Goal: Task Accomplishment & Management: Use online tool/utility

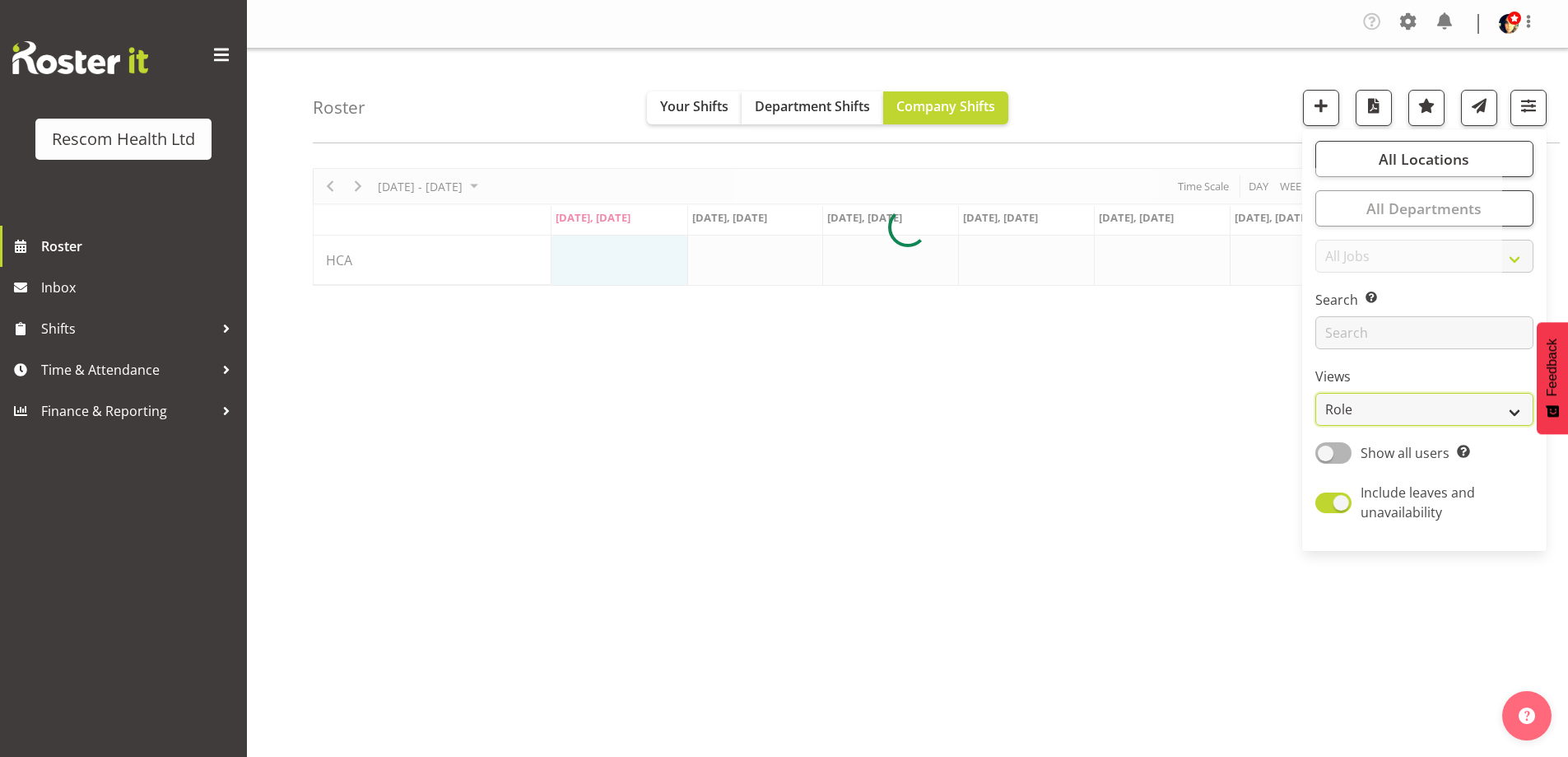
click at [1403, 406] on select "Staff Role Shift - Horizontal Shift - Vertical Staff - Location" at bounding box center [1425, 409] width 218 height 33
select select "staff"
click at [1316, 393] on select "Staff Role Shift - Horizontal Shift - Vertical Staff - Location" at bounding box center [1425, 409] width 218 height 33
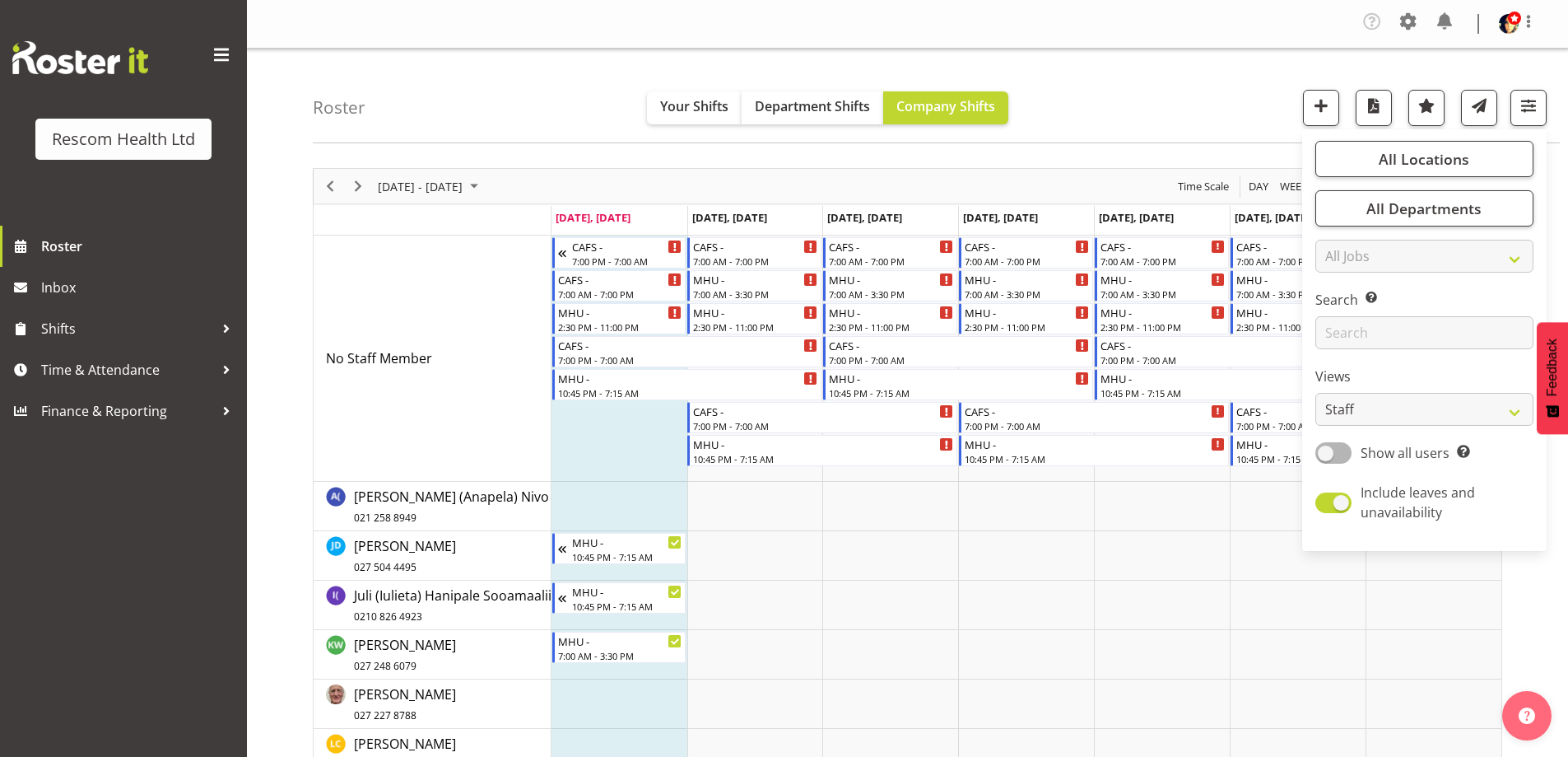
click at [1210, 67] on div "Roster Your Shifts Department Shifts Company Shifts All Locations Clear CAFS [G…" at bounding box center [937, 96] width 1247 height 95
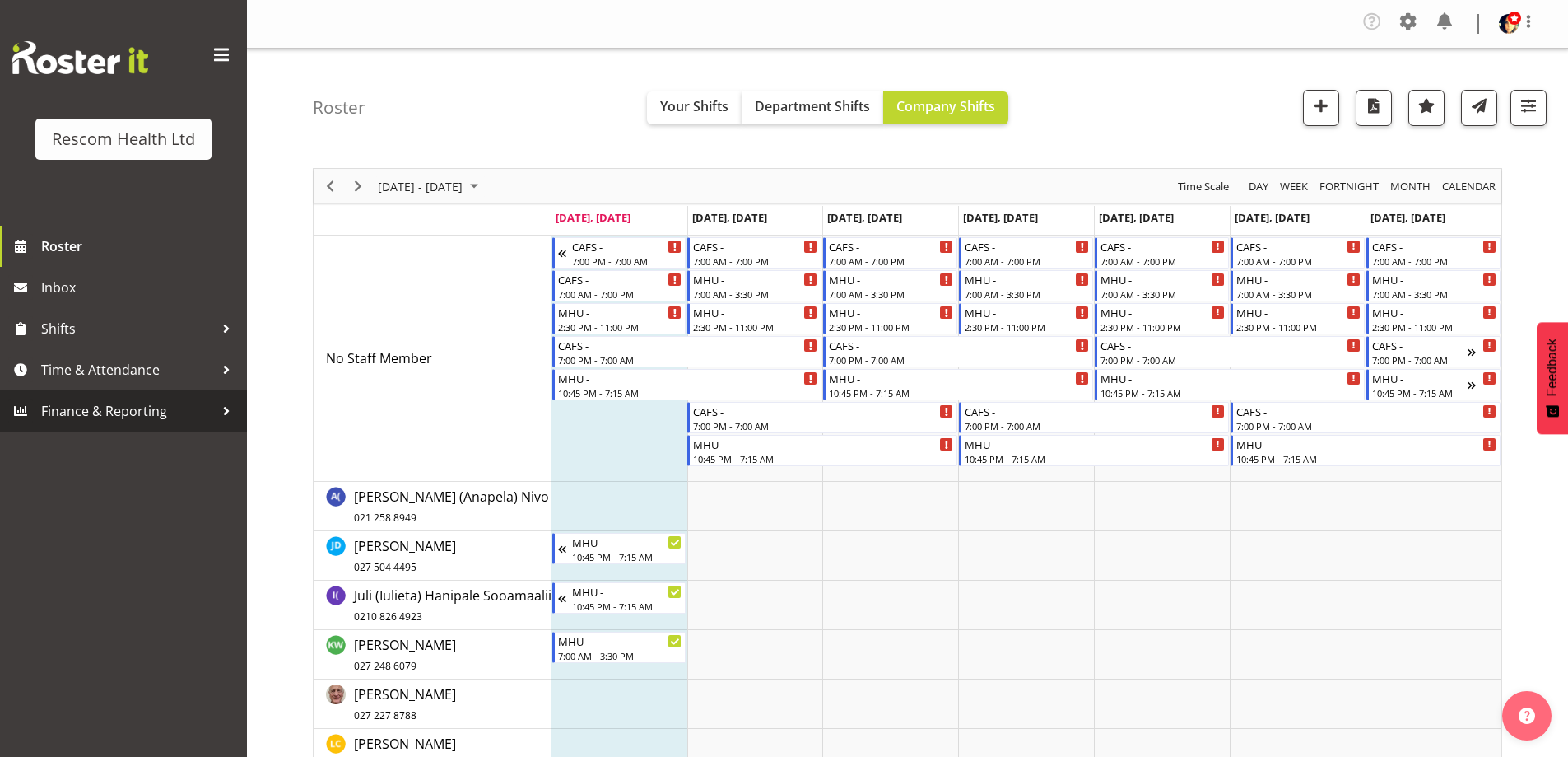
click at [81, 417] on span "Finance & Reporting" at bounding box center [127, 411] width 173 height 25
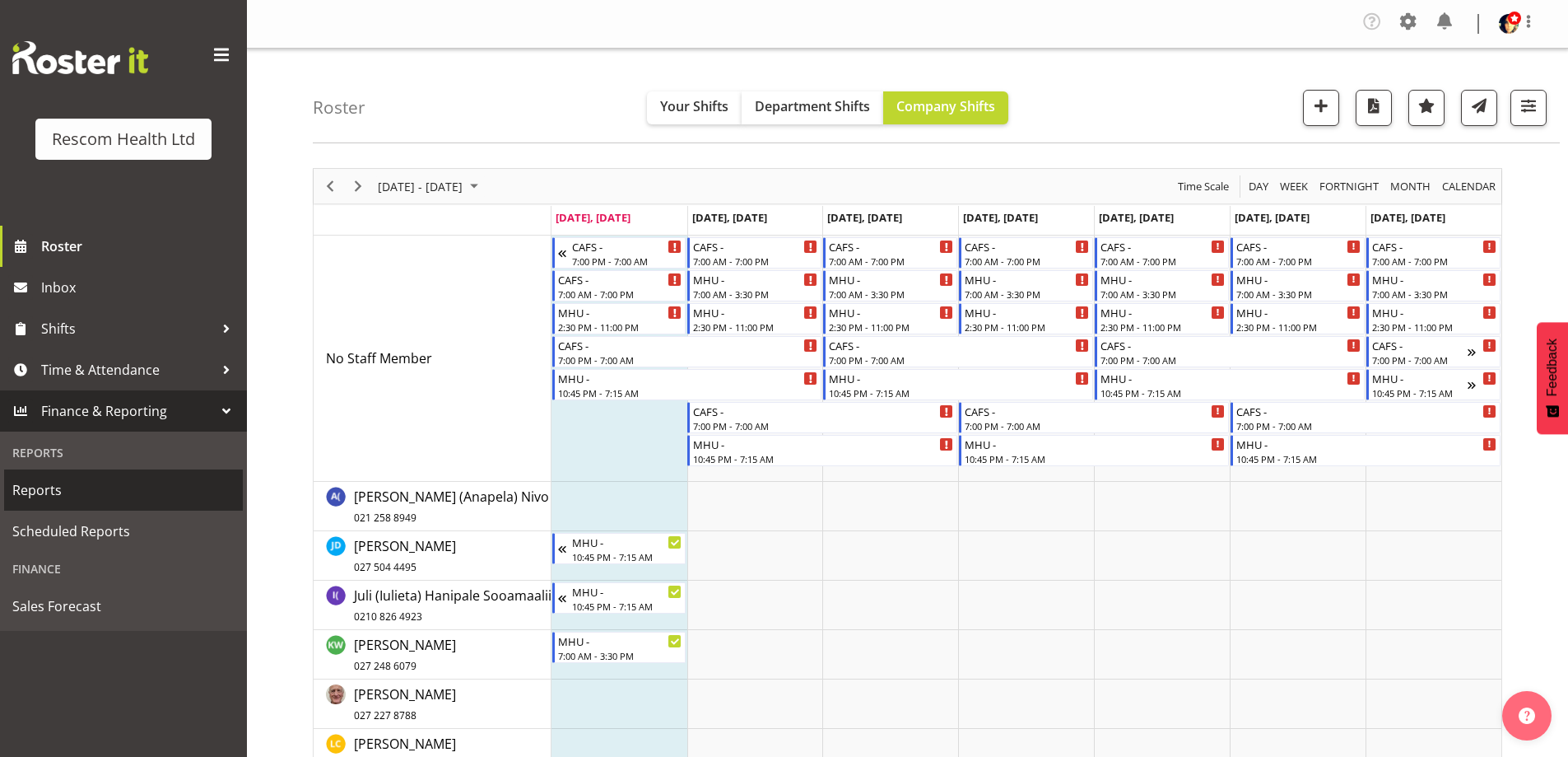
click at [62, 488] on span "Reports" at bounding box center [124, 491] width 222 height 25
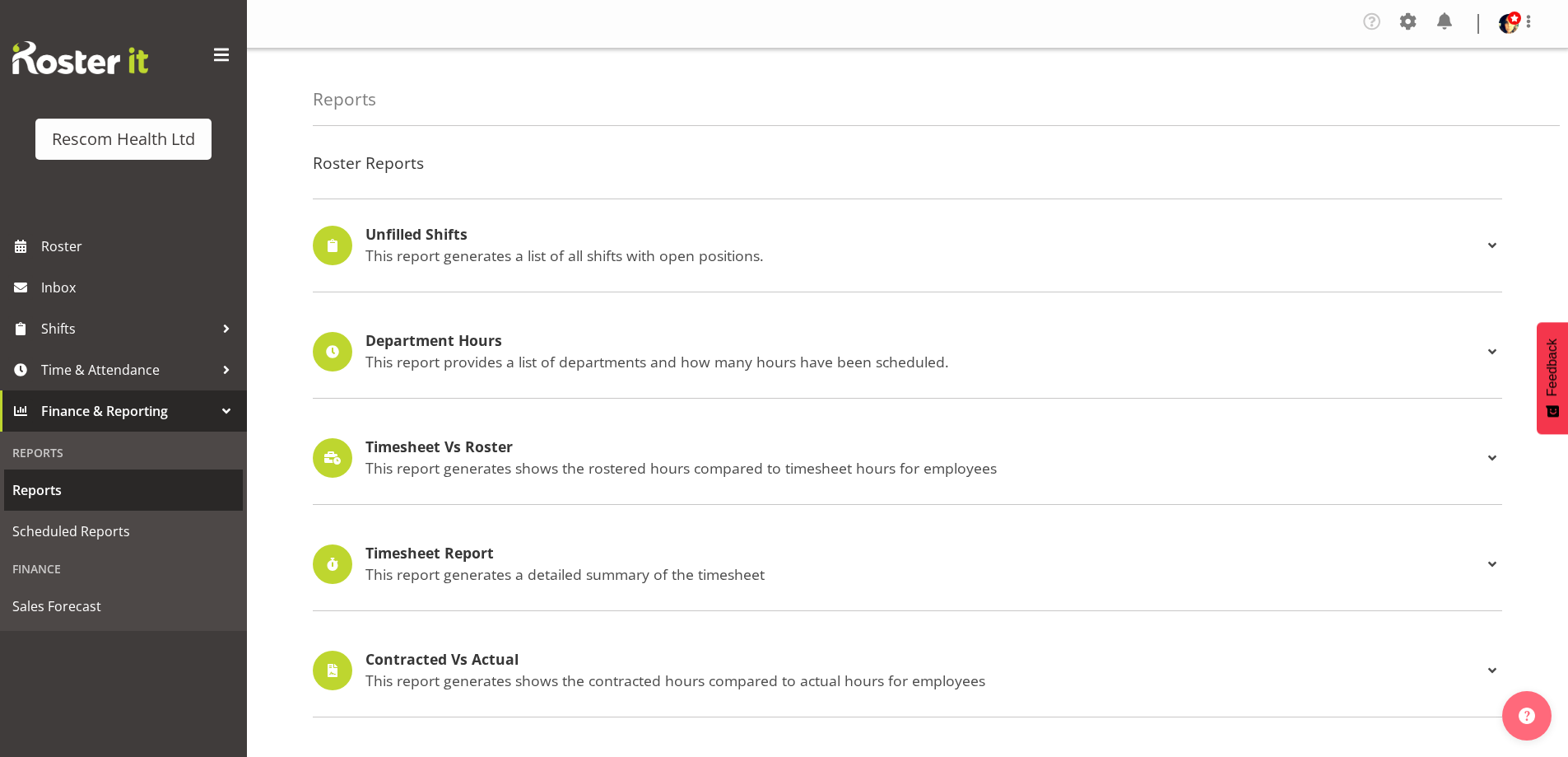
scroll to position [247, 0]
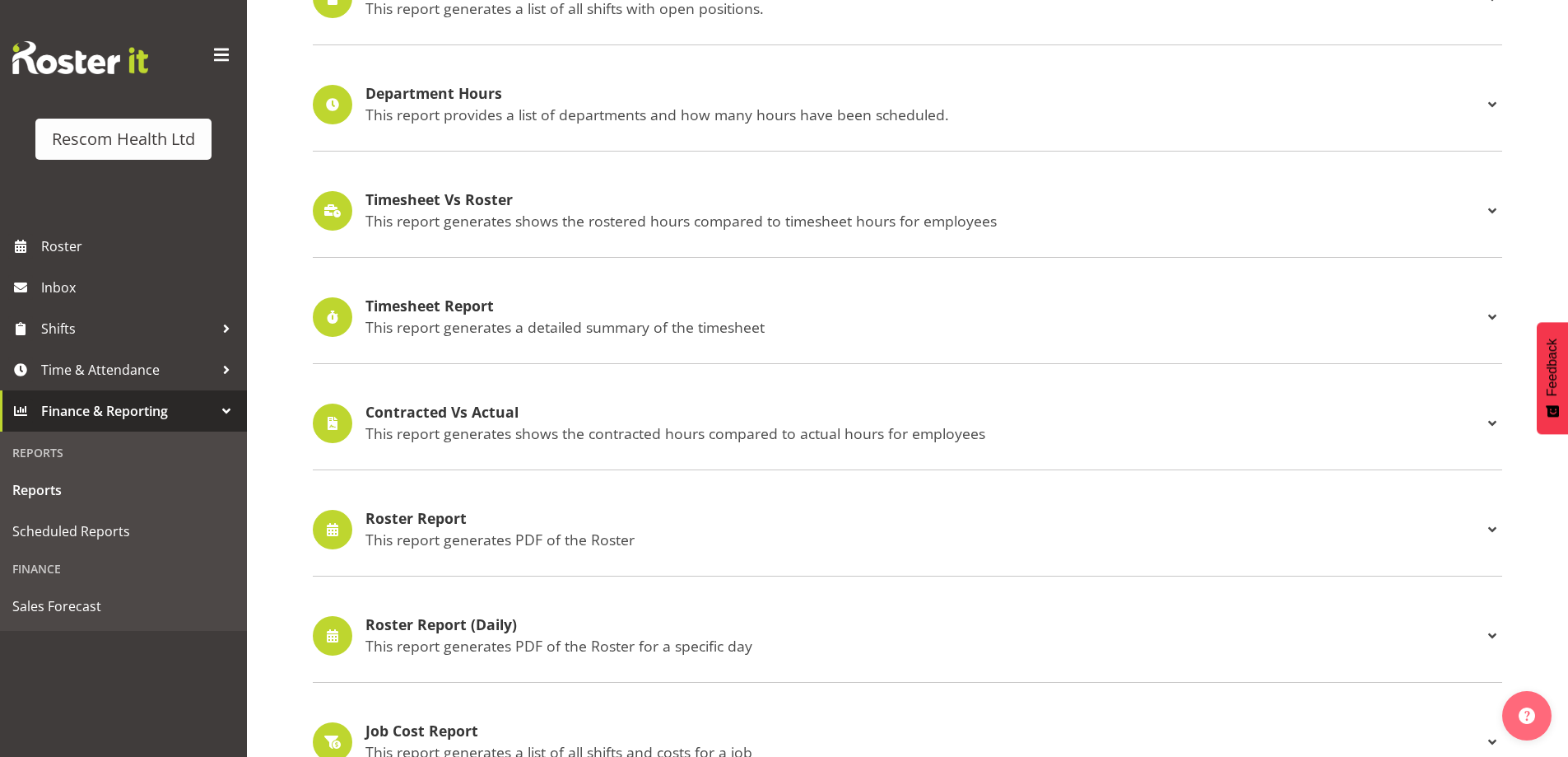
click at [428, 517] on h4 "Roster Report" at bounding box center [924, 519] width 1117 height 16
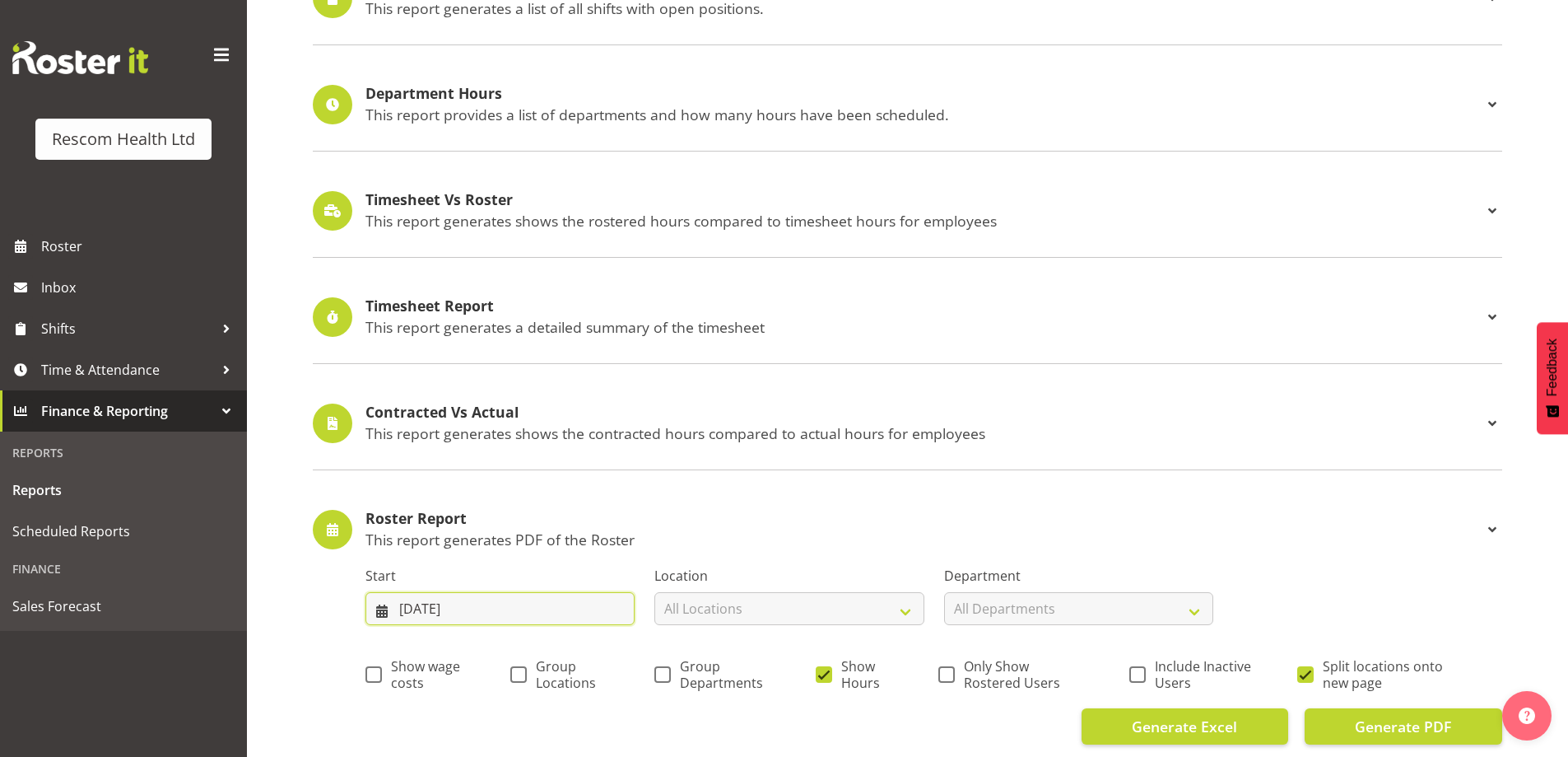
click at [444, 616] on input "25/08/2025" at bounding box center [500, 608] width 269 height 33
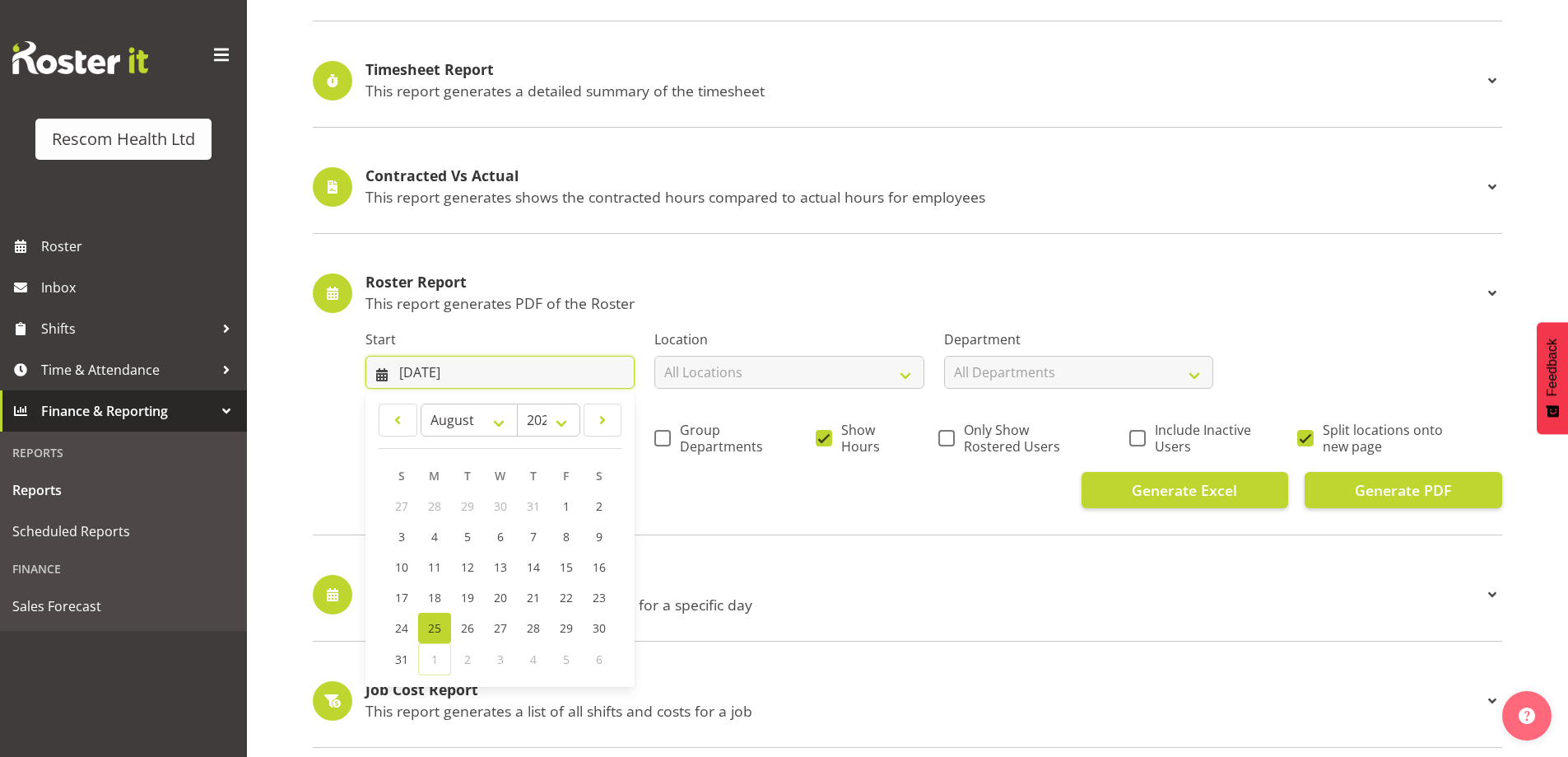
scroll to position [576, 0]
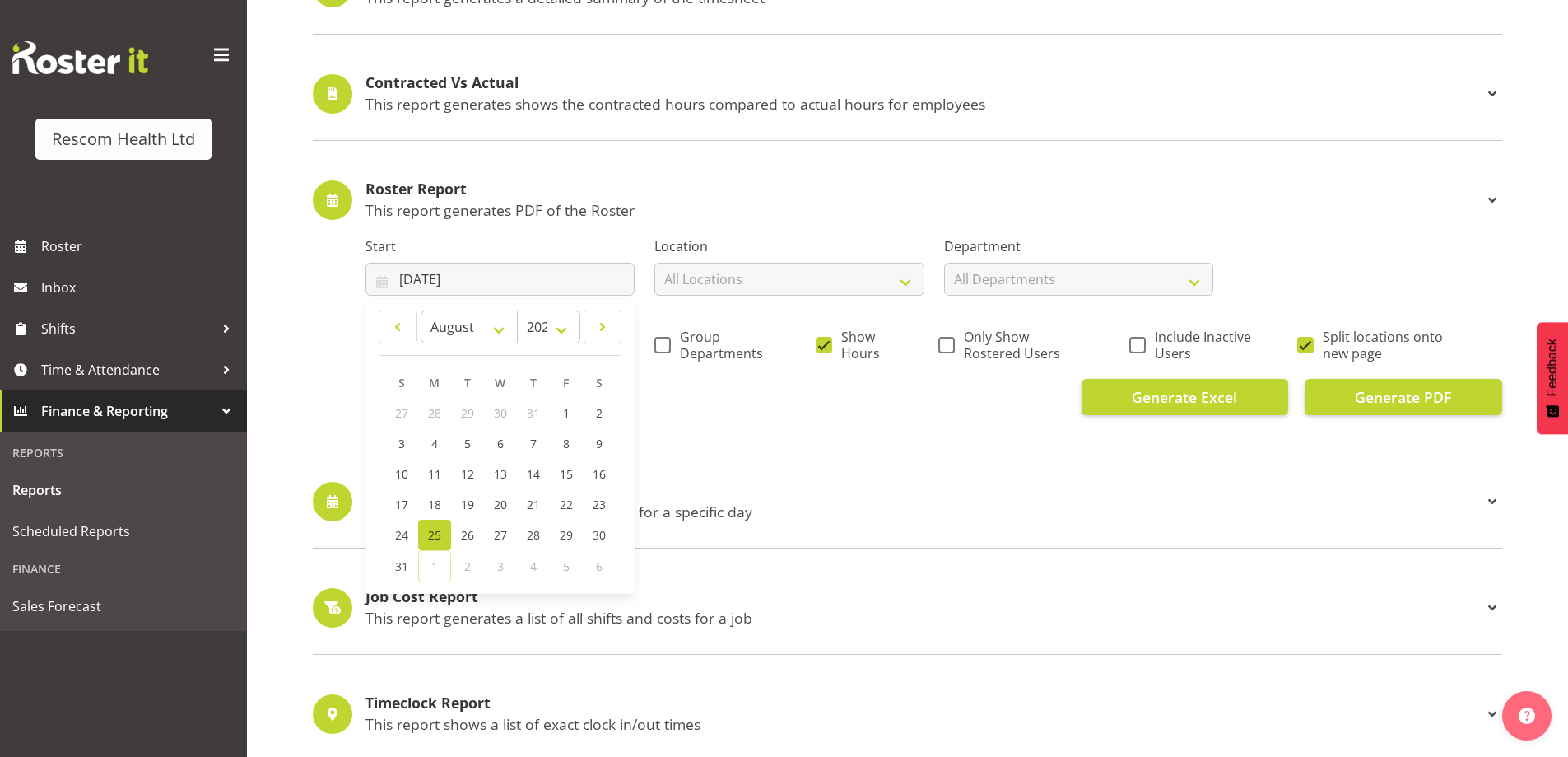
click at [428, 534] on span "25" at bounding box center [434, 535] width 14 height 15
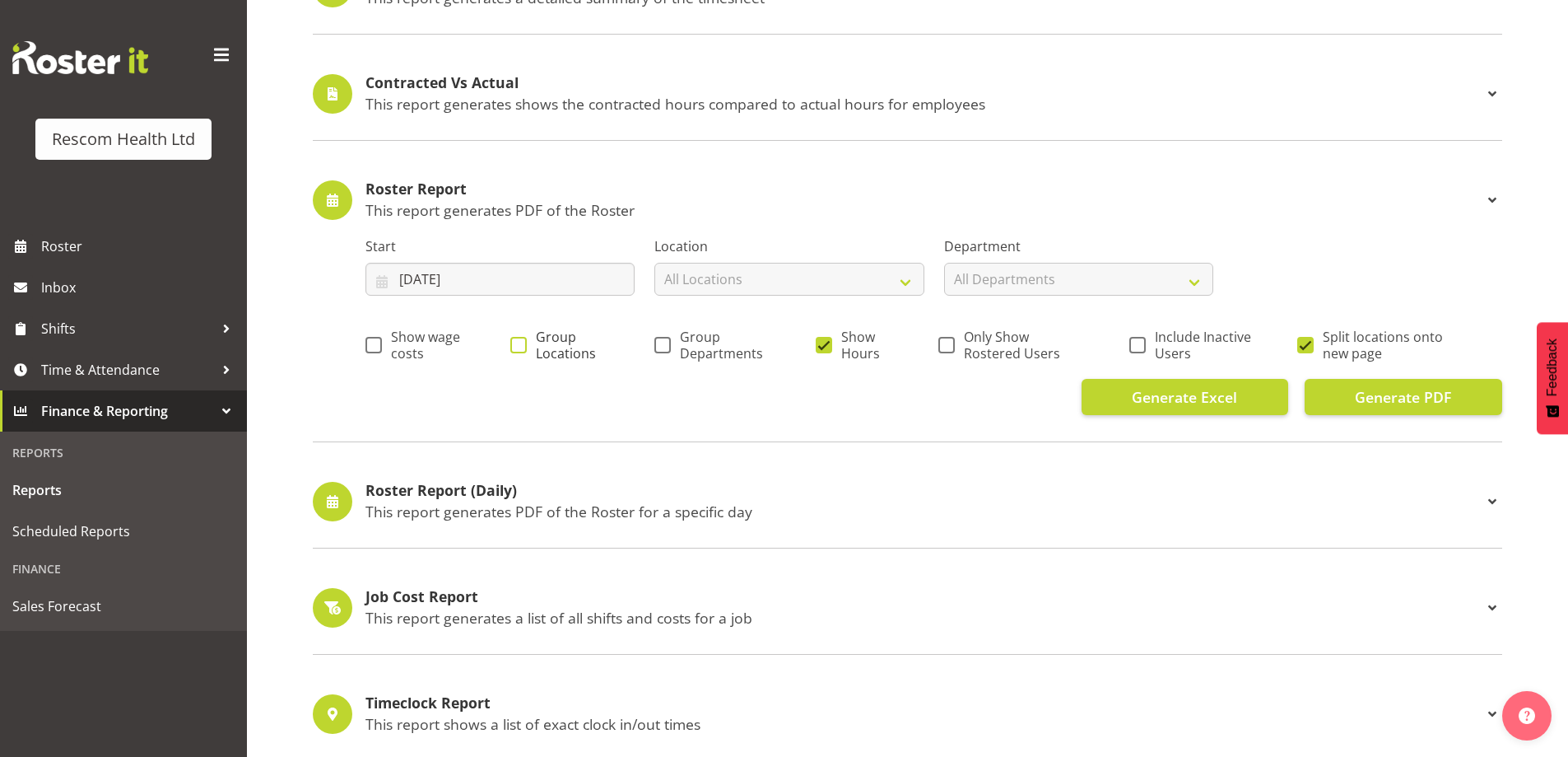
drag, startPoint x: 518, startPoint y: 344, endPoint x: 589, endPoint y: 341, distance: 71.1
click at [521, 344] on span at bounding box center [518, 345] width 16 height 16
click at [521, 344] on input "Group Locations" at bounding box center [516, 344] width 11 height 11
checkbox input "true"
drag, startPoint x: 661, startPoint y: 345, endPoint x: 683, endPoint y: 350, distance: 22.6
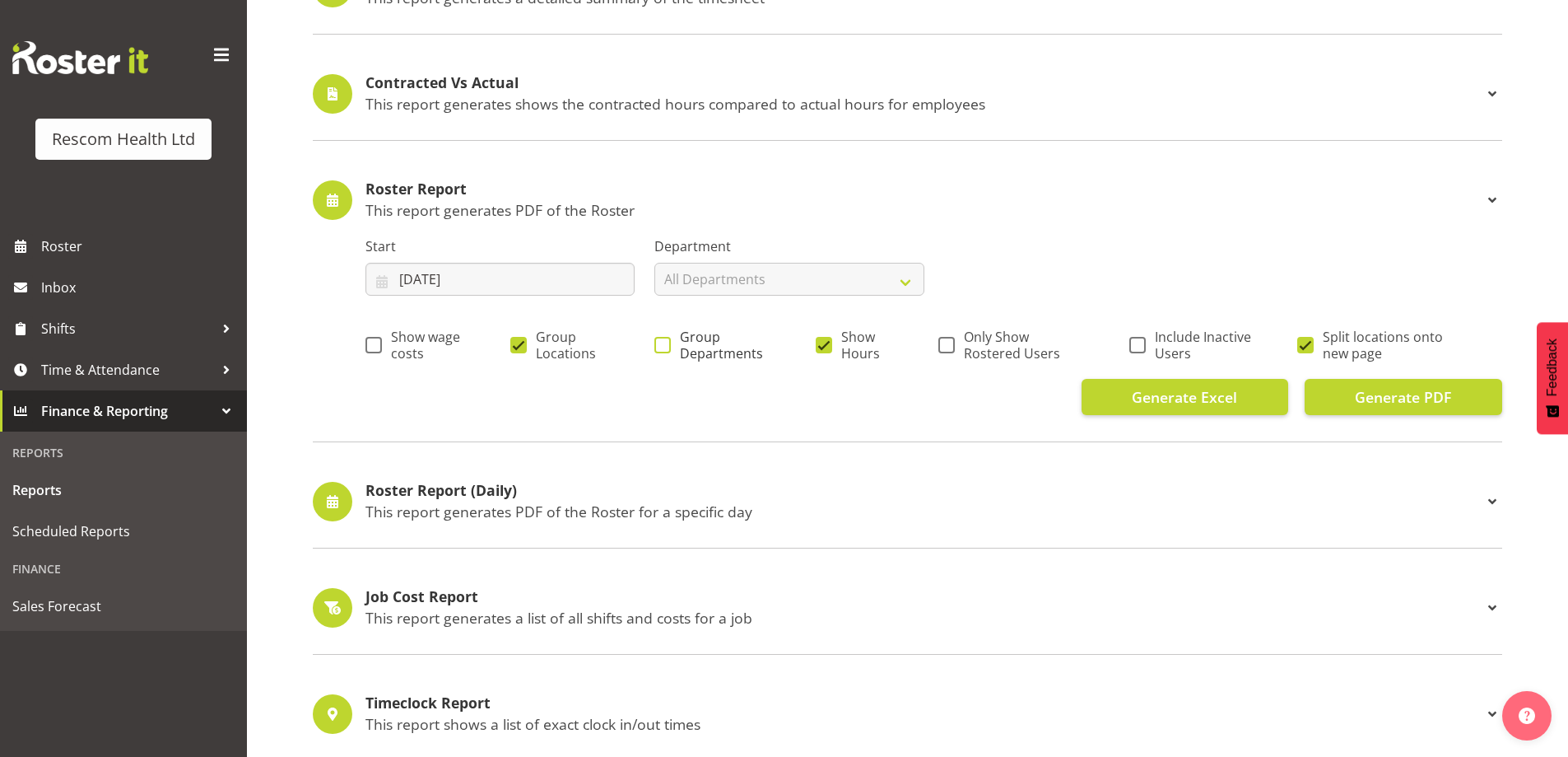
click at [667, 346] on span at bounding box center [662, 345] width 16 height 16
click at [665, 346] on input "Group Departments" at bounding box center [659, 344] width 11 height 11
checkbox input "true"
click at [827, 347] on span at bounding box center [824, 345] width 16 height 16
click at [826, 347] on input "Show Hours" at bounding box center [821, 344] width 11 height 11
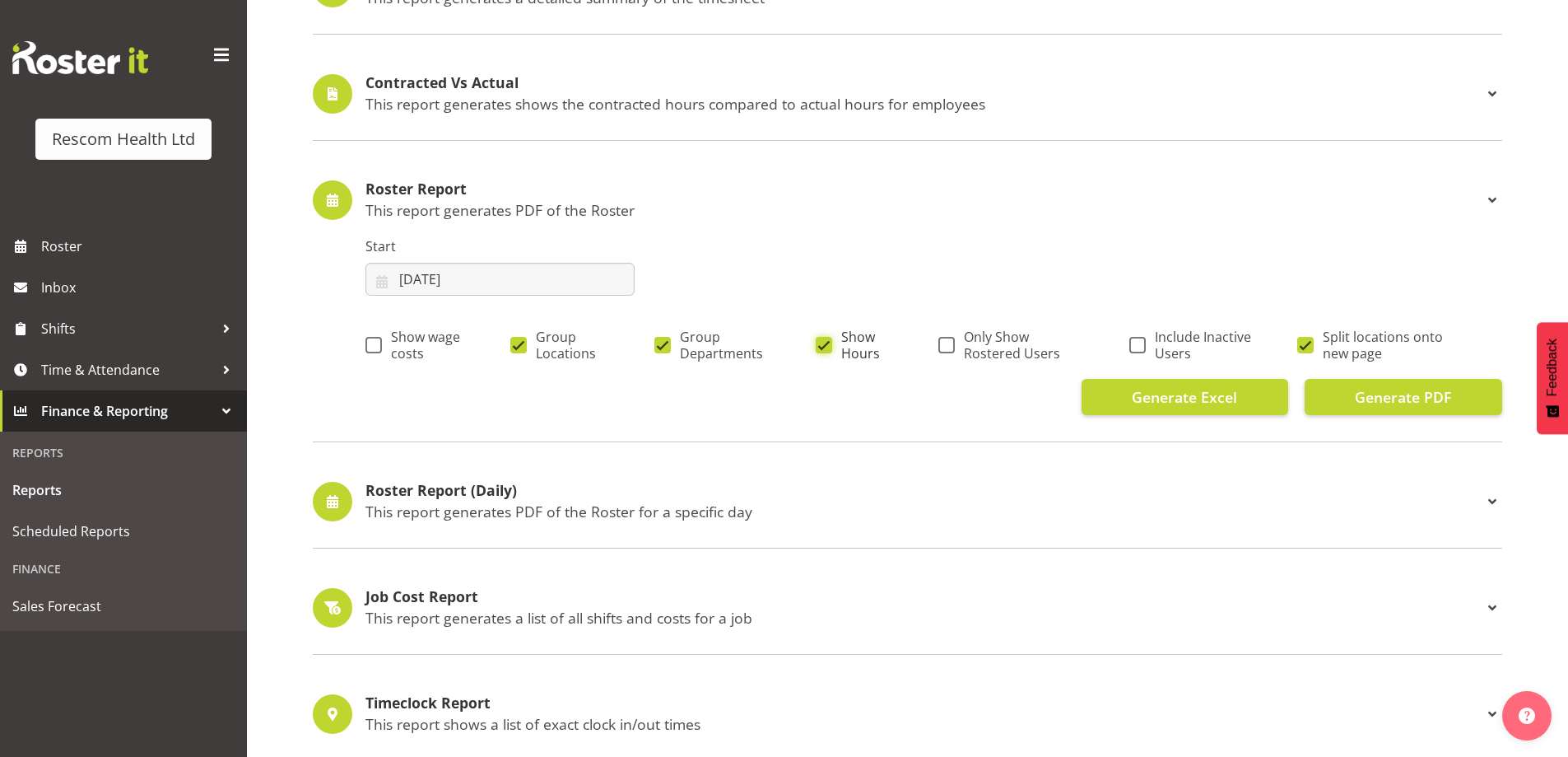
checkbox input "false"
drag, startPoint x: 946, startPoint y: 338, endPoint x: 1154, endPoint y: 370, distance: 210.4
click at [949, 339] on span at bounding box center [946, 345] width 16 height 16
click at [949, 339] on input "Only Show Rostered Users" at bounding box center [943, 344] width 11 height 11
checkbox input "true"
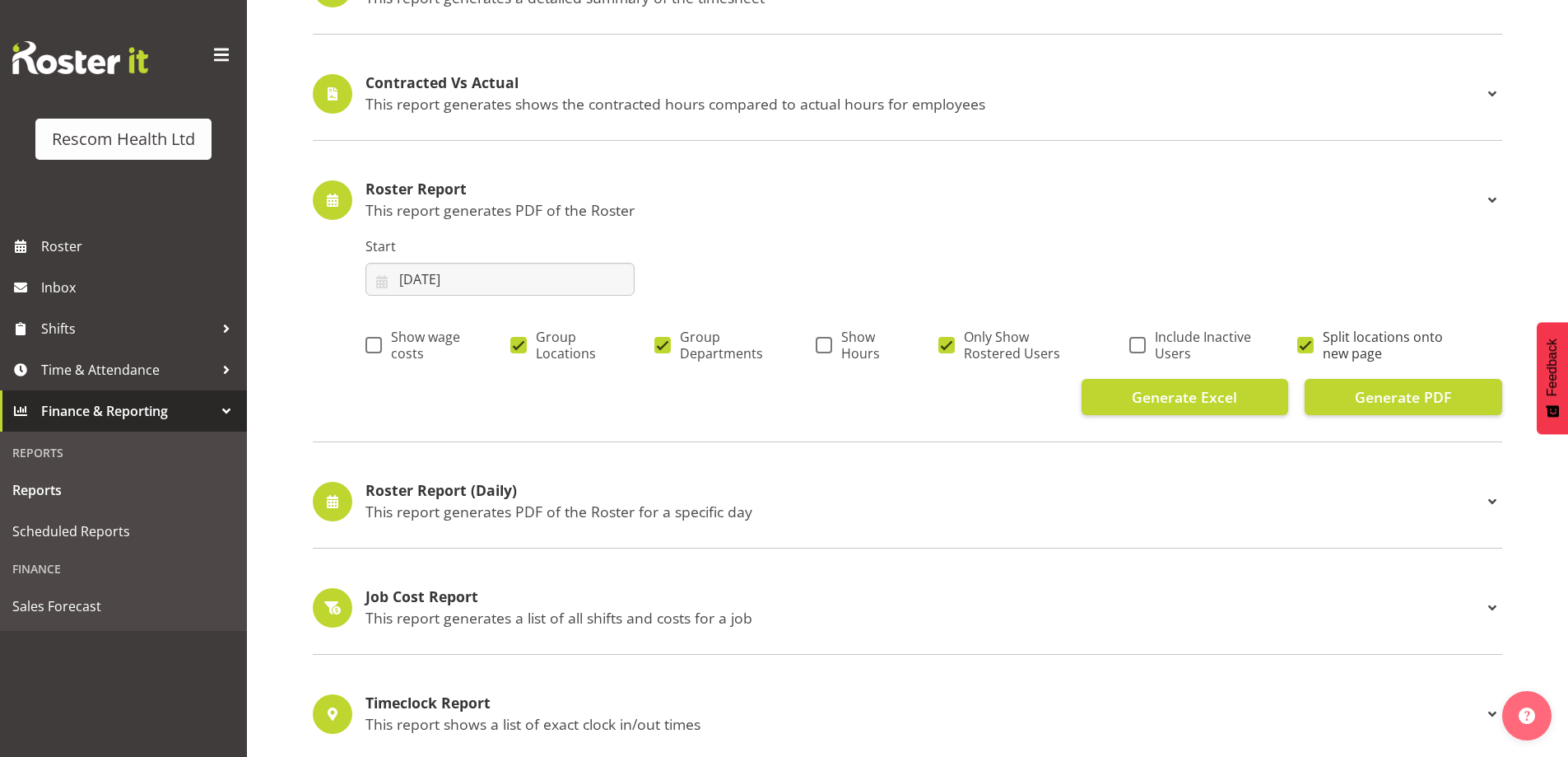
drag, startPoint x: 1304, startPoint y: 347, endPoint x: 1345, endPoint y: 392, distance: 60.9
click at [1306, 348] on span at bounding box center [1305, 345] width 16 height 16
click at [1306, 348] on input "Split locations onto new page" at bounding box center [1302, 344] width 11 height 11
checkbox input "false"
click at [1350, 394] on button "Generate PDF" at bounding box center [1403, 397] width 198 height 37
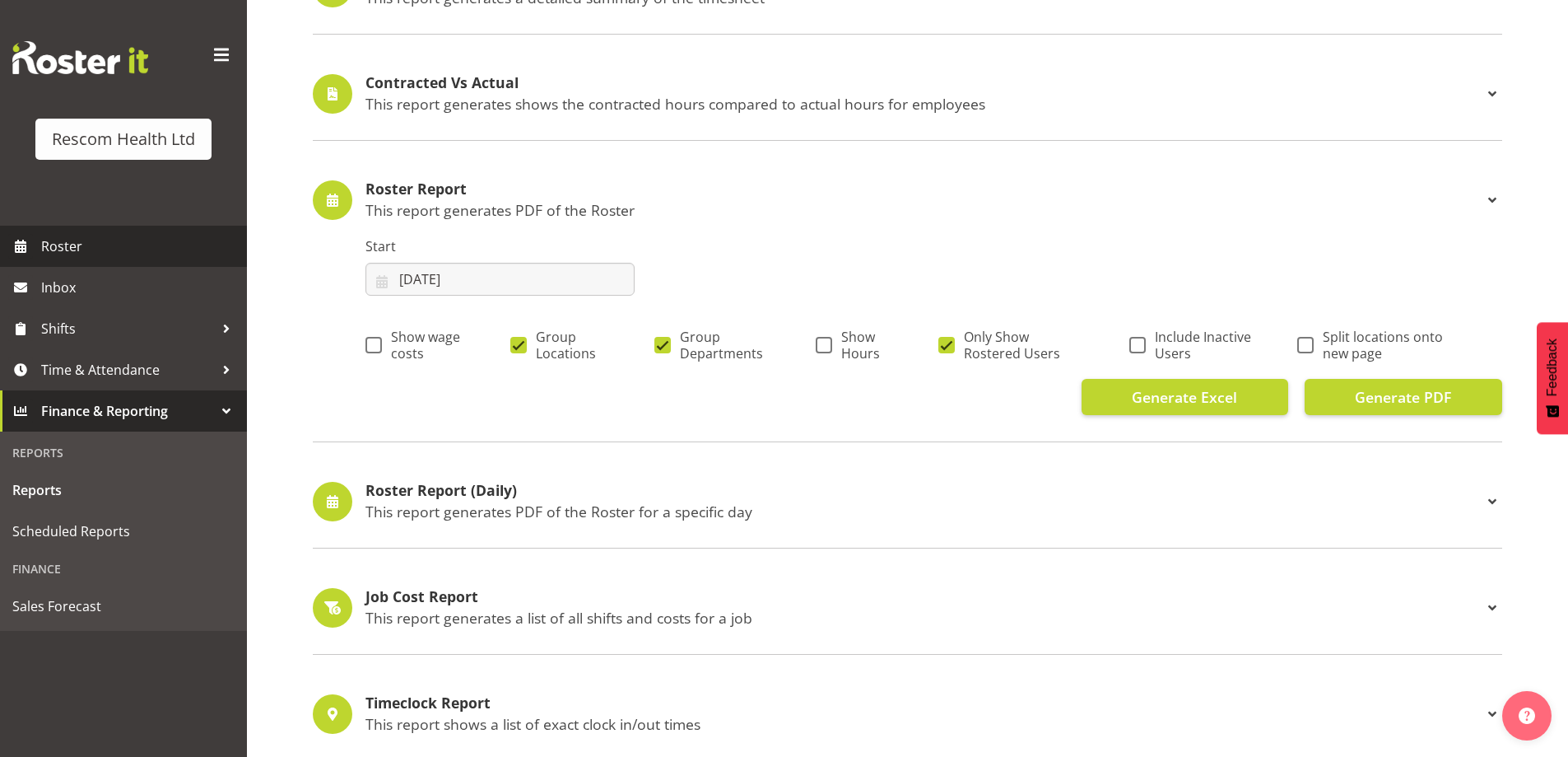
click at [82, 243] on span "Roster" at bounding box center [140, 246] width 198 height 25
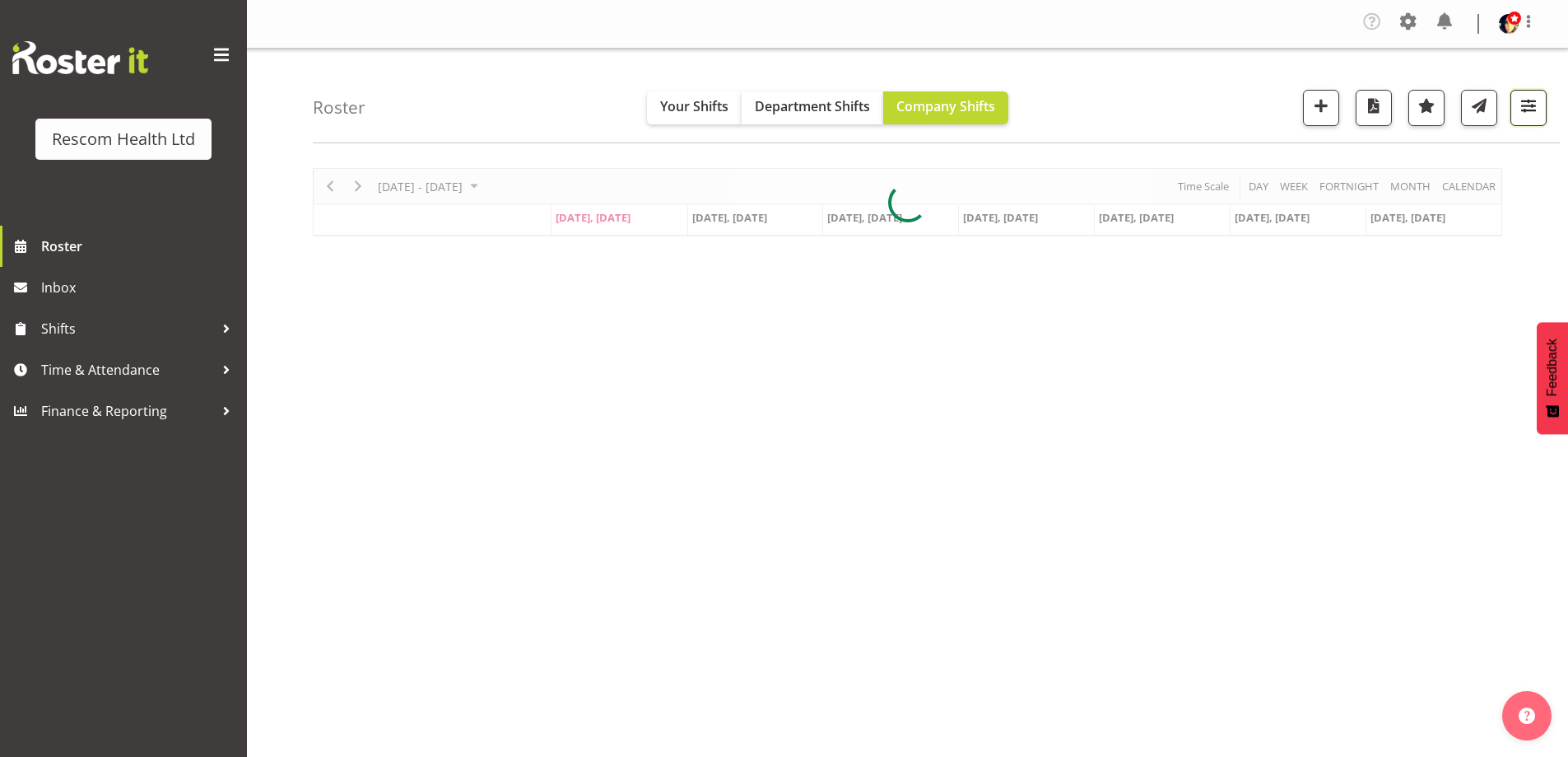
click at [1529, 103] on span "button" at bounding box center [1528, 105] width 21 height 21
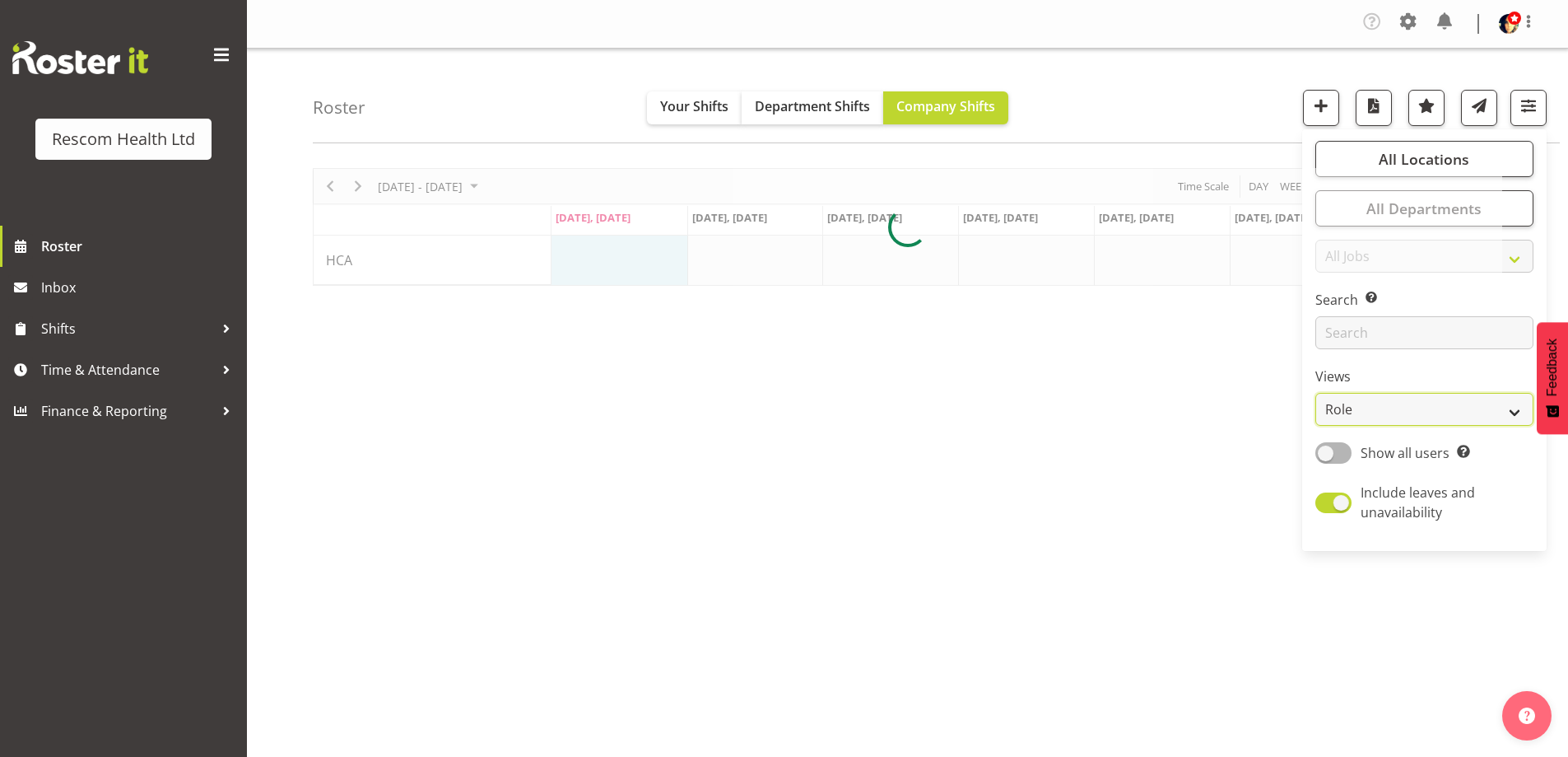
click at [1399, 412] on select "Staff Role Shift - Horizontal Shift - Vertical Staff - Location" at bounding box center [1425, 409] width 218 height 33
select select "staff"
click at [1316, 393] on select "Staff Role Shift - Horizontal Shift - Vertical Staff - Location" at bounding box center [1425, 409] width 218 height 33
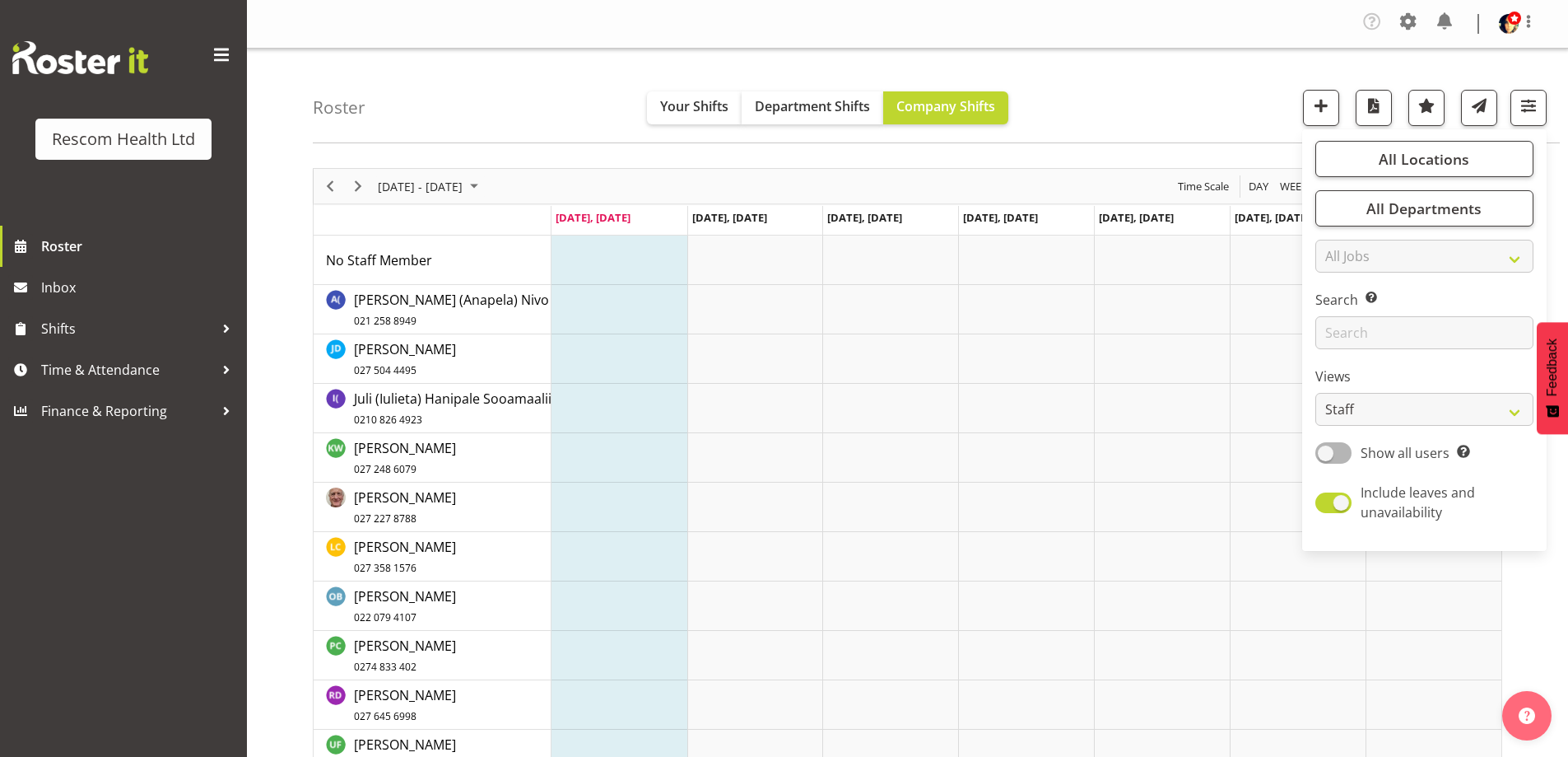
click at [1187, 112] on div "Roster Your Shifts Department Shifts Company Shifts All Locations Clear CAFS [G…" at bounding box center [937, 96] width 1247 height 95
